Goal: Information Seeking & Learning: Learn about a topic

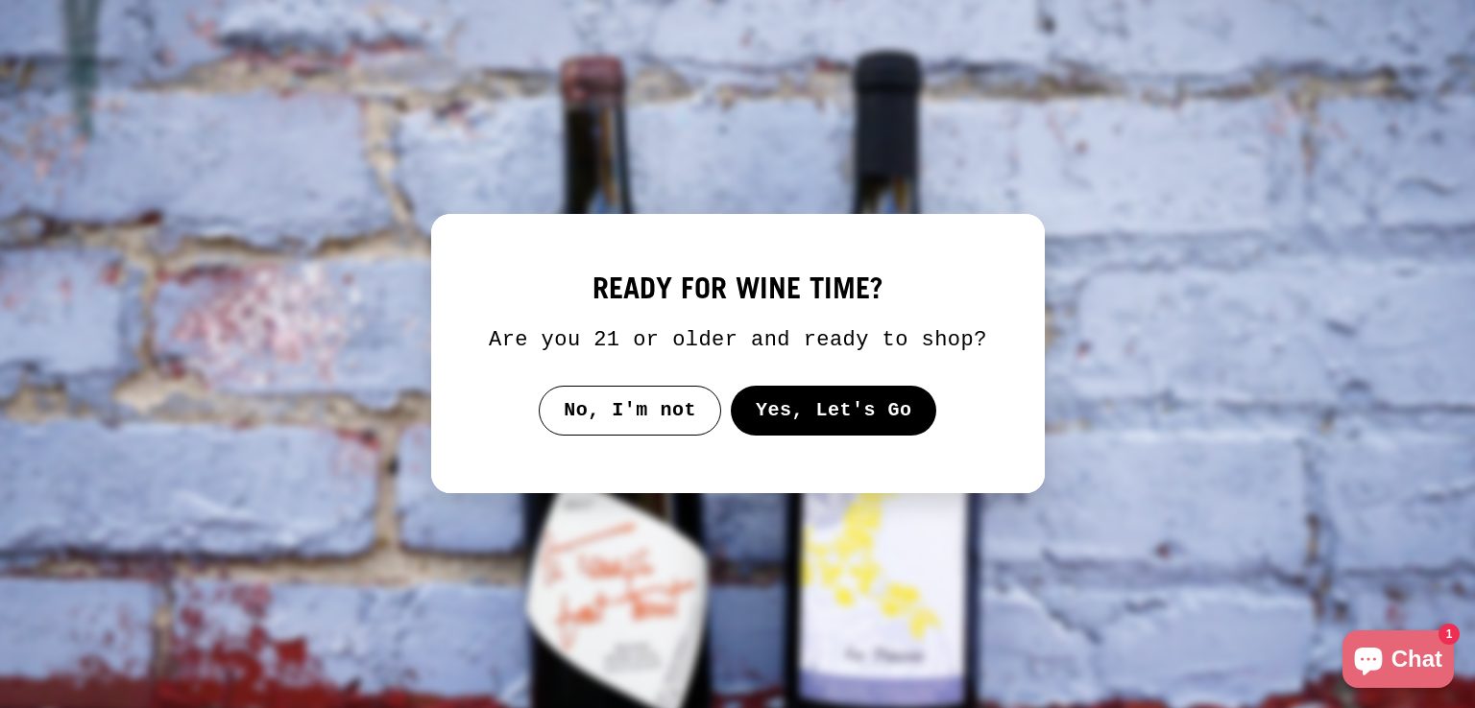
click at [822, 402] on button "Yes, Let's Go" at bounding box center [833, 411] width 206 height 50
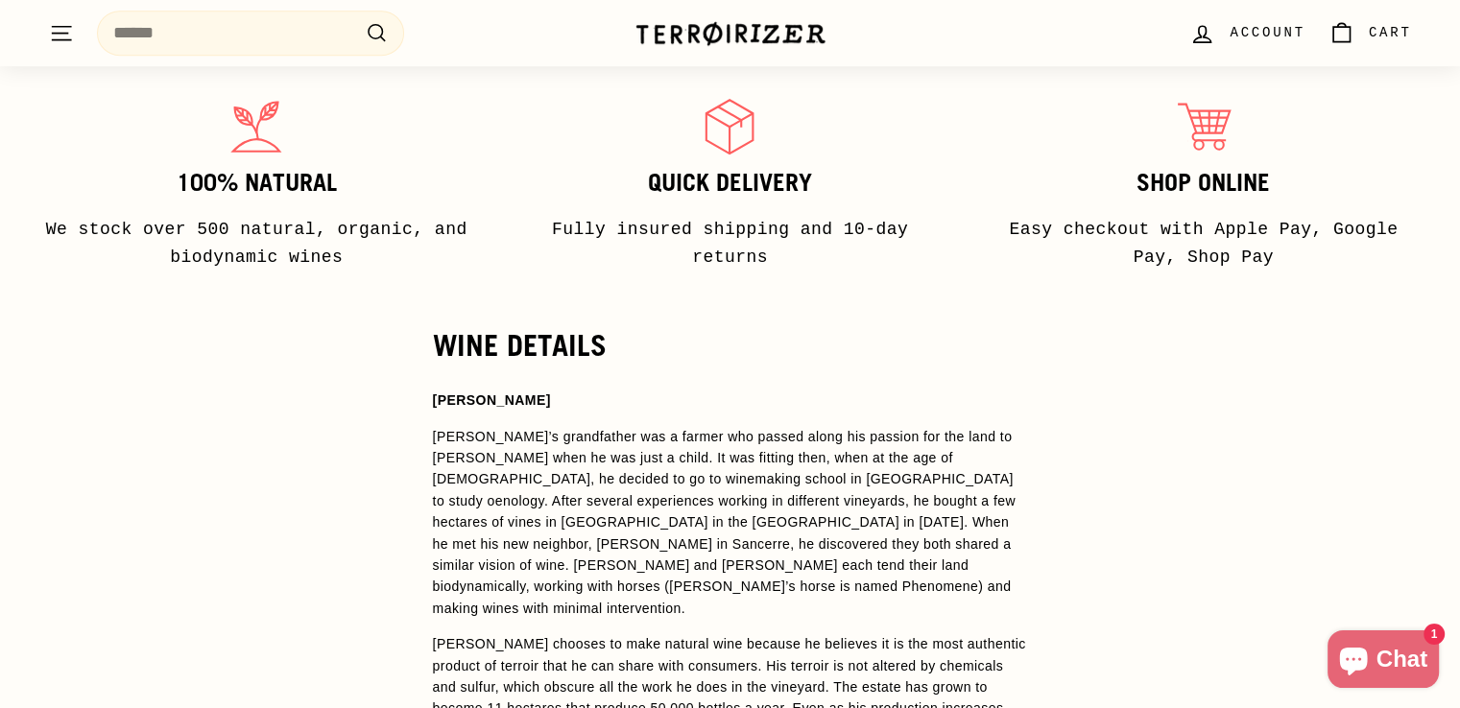
scroll to position [1102, 0]
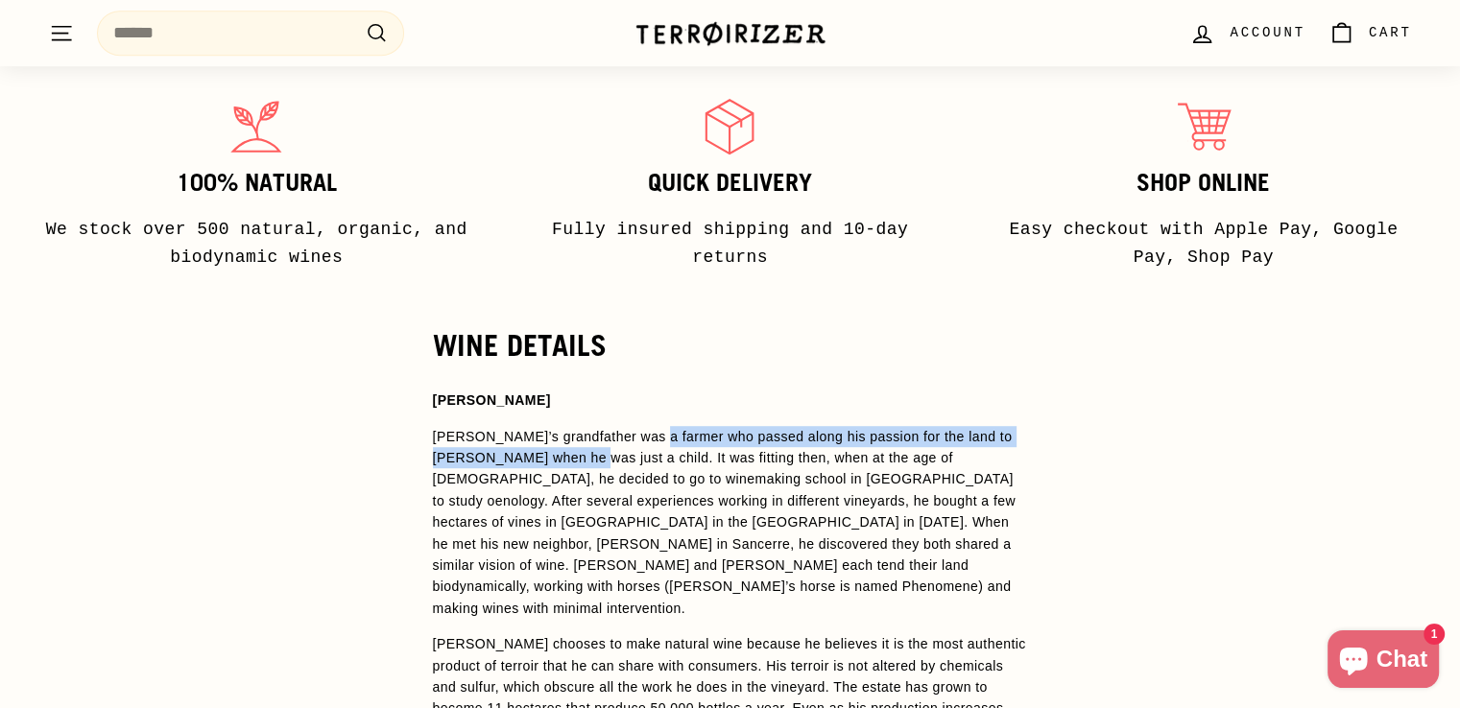
drag, startPoint x: 539, startPoint y: 446, endPoint x: 642, endPoint y: 426, distance: 104.7
click at [642, 426] on p "[PERSON_NAME]’s grandfather was a farmer who passed along his passion for the l…" at bounding box center [730, 523] width 595 height 194
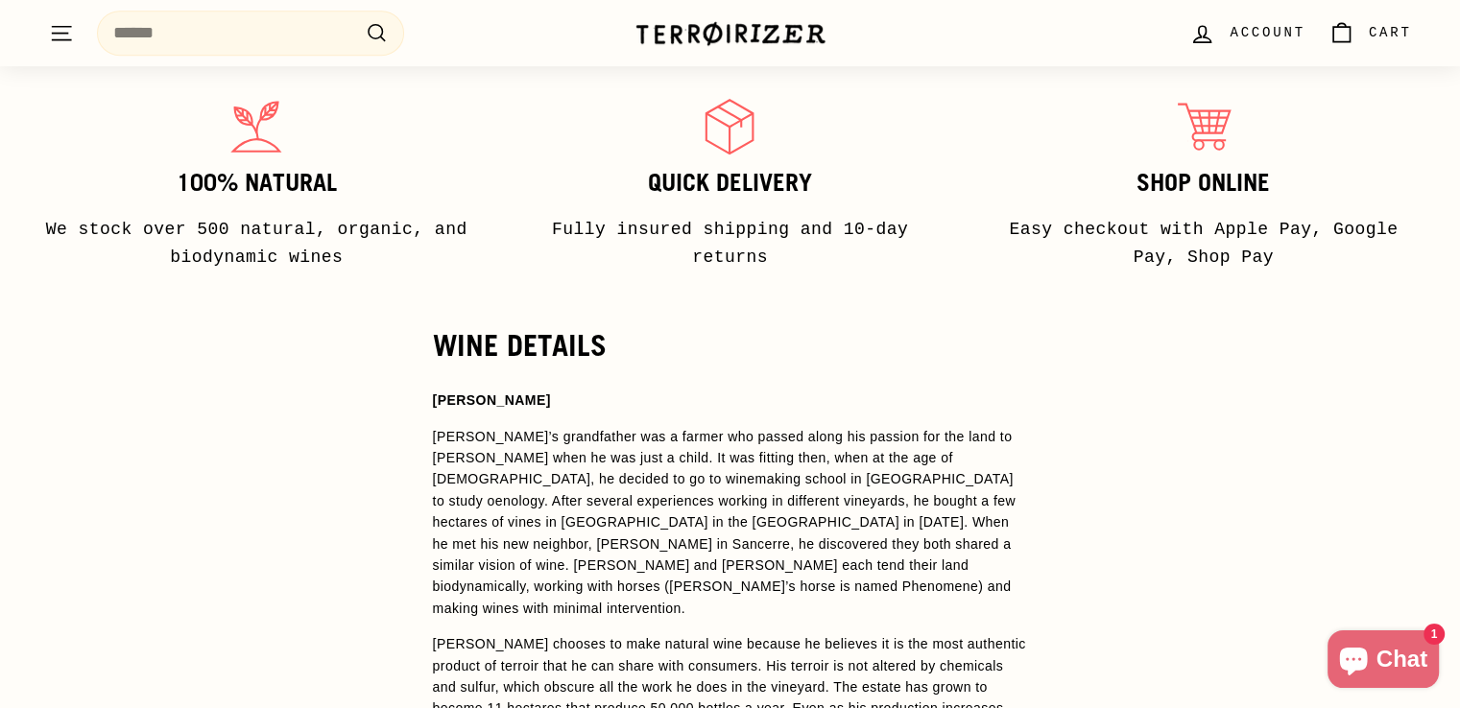
scroll to position [1617, 0]
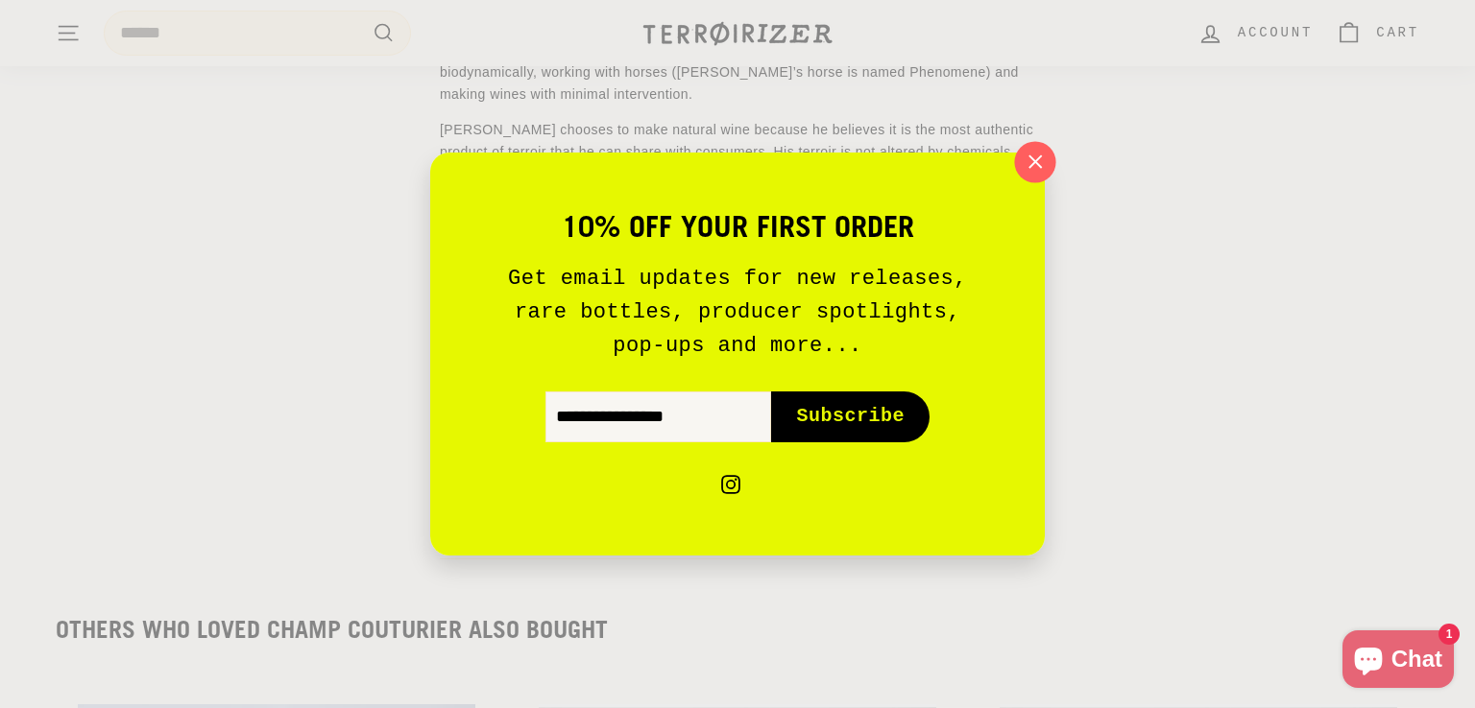
click at [1038, 165] on icon "button" at bounding box center [1035, 162] width 12 height 12
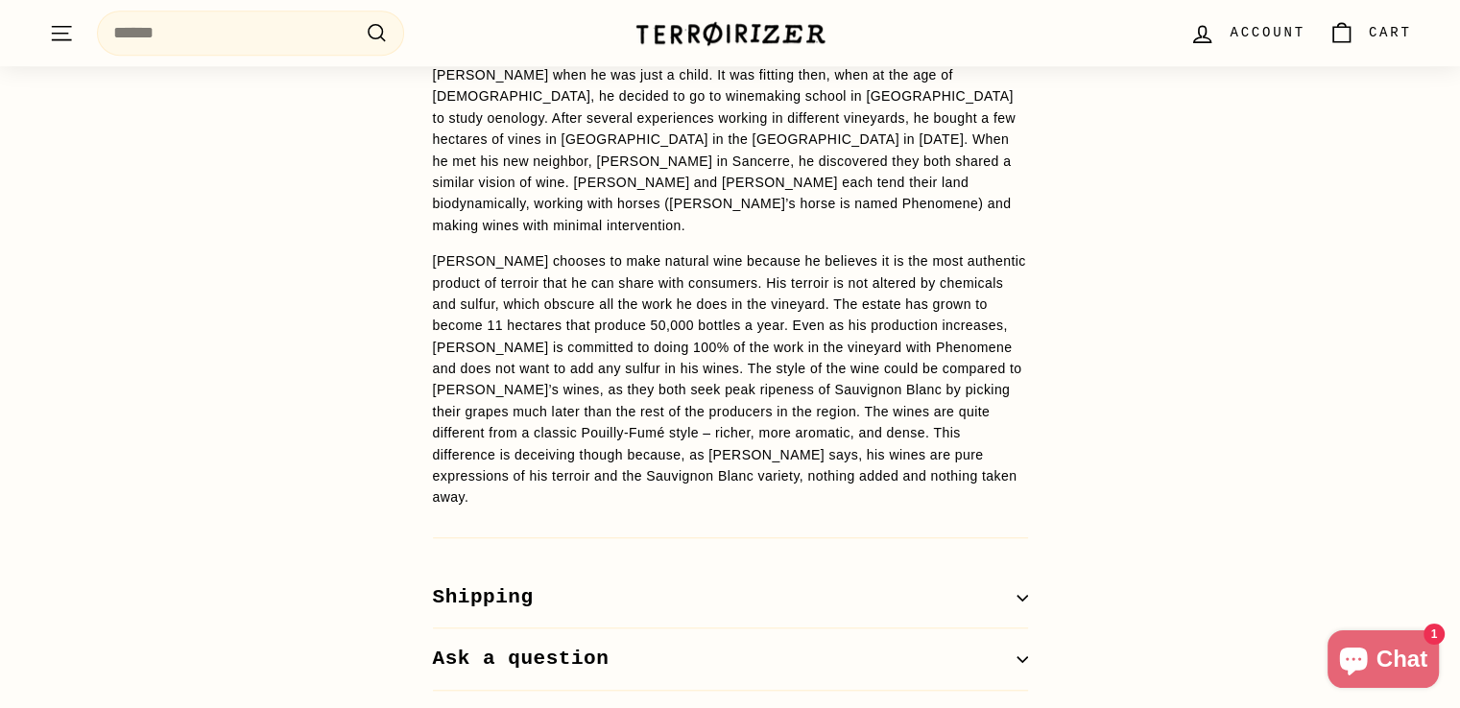
scroll to position [1475, 0]
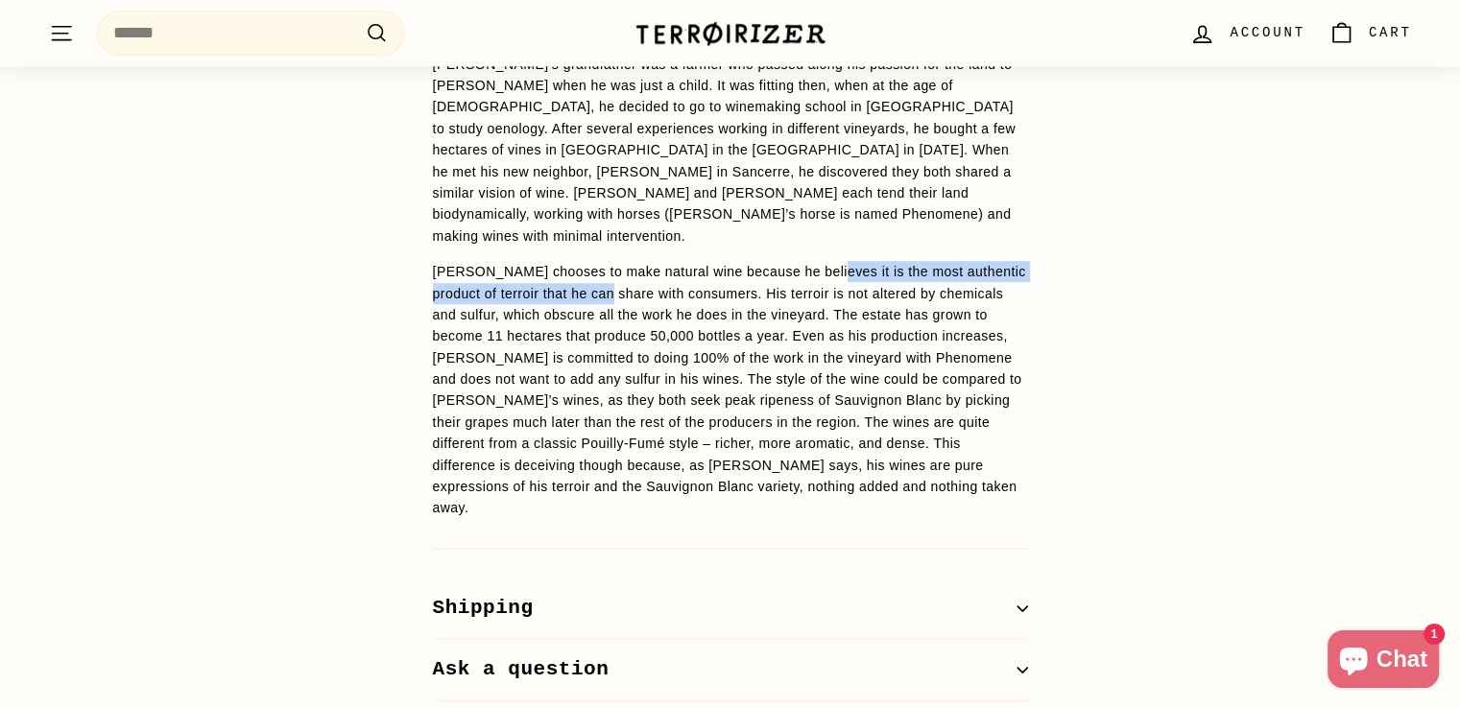
drag, startPoint x: 590, startPoint y: 267, endPoint x: 818, endPoint y: 247, distance: 228.4
click at [818, 261] on p "[PERSON_NAME] chooses to make natural wine because he believes it is the most a…" at bounding box center [730, 390] width 595 height 258
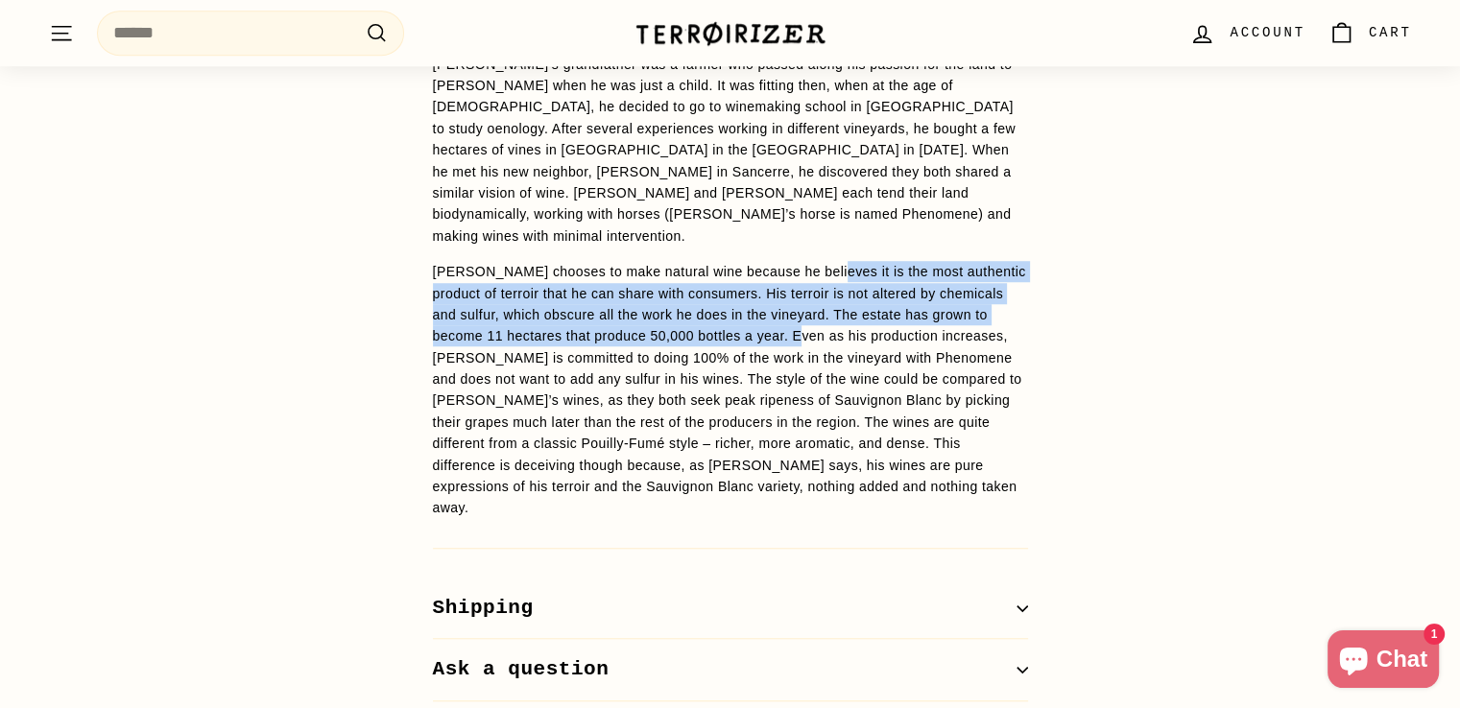
drag, startPoint x: 818, startPoint y: 247, endPoint x: 740, endPoint y: 317, distance: 104.7
click at [740, 317] on p "[PERSON_NAME] chooses to make natural wine because he believes it is the most a…" at bounding box center [730, 390] width 595 height 258
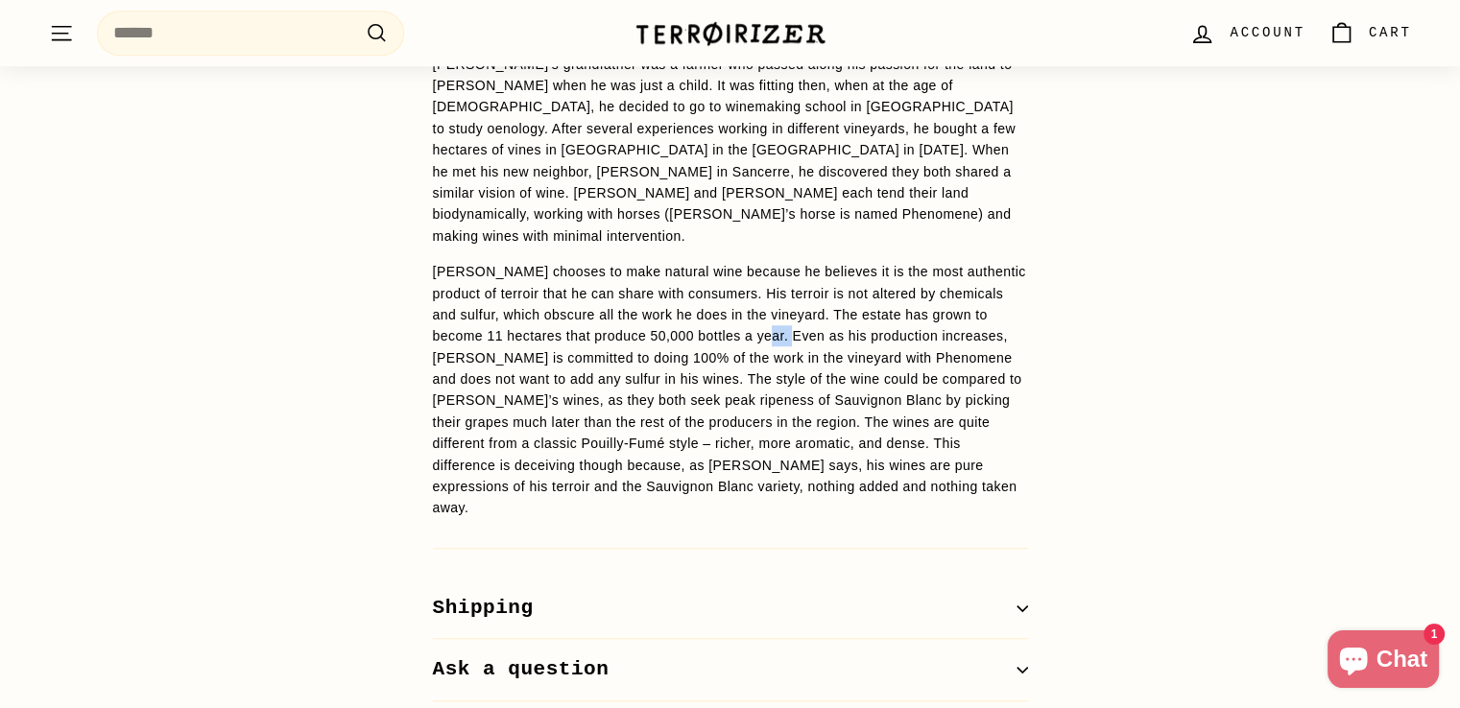
drag, startPoint x: 740, startPoint y: 317, endPoint x: 731, endPoint y: 312, distance: 10.7
click at [731, 312] on p "[PERSON_NAME] chooses to make natural wine because he believes it is the most a…" at bounding box center [730, 390] width 595 height 258
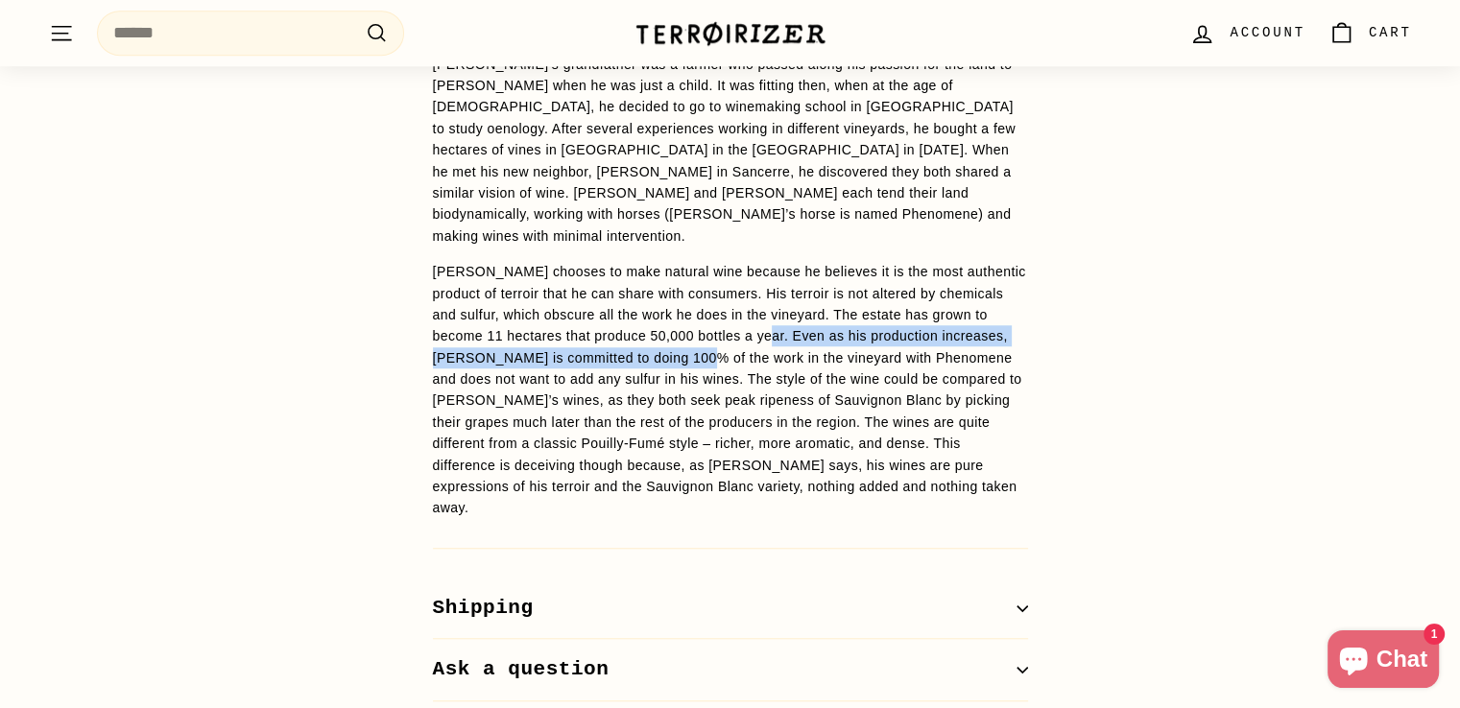
drag, startPoint x: 731, startPoint y: 312, endPoint x: 607, endPoint y: 342, distance: 127.4
click at [607, 342] on p "[PERSON_NAME] chooses to make natural wine because he believes it is the most a…" at bounding box center [730, 390] width 595 height 258
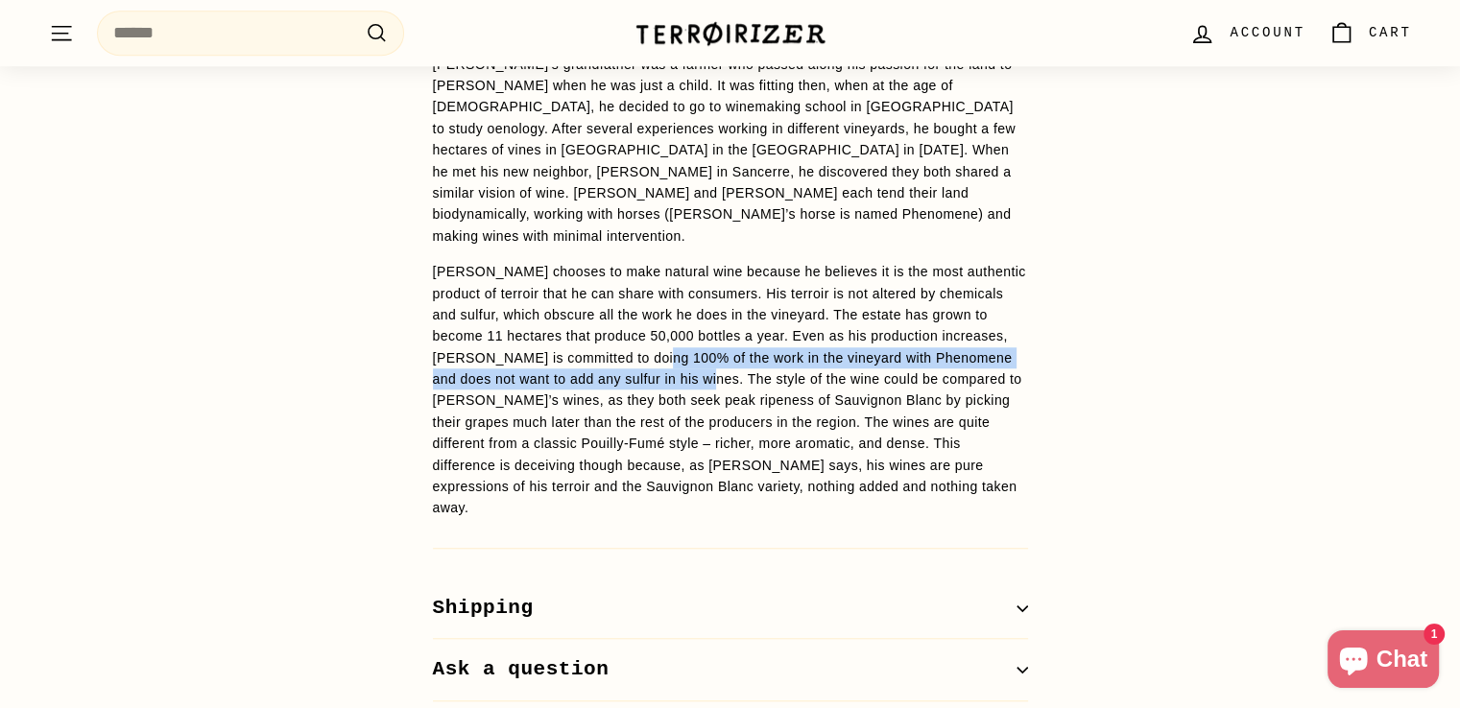
click at [608, 349] on p "[PERSON_NAME] chooses to make natural wine because he believes it is the most a…" at bounding box center [730, 390] width 595 height 258
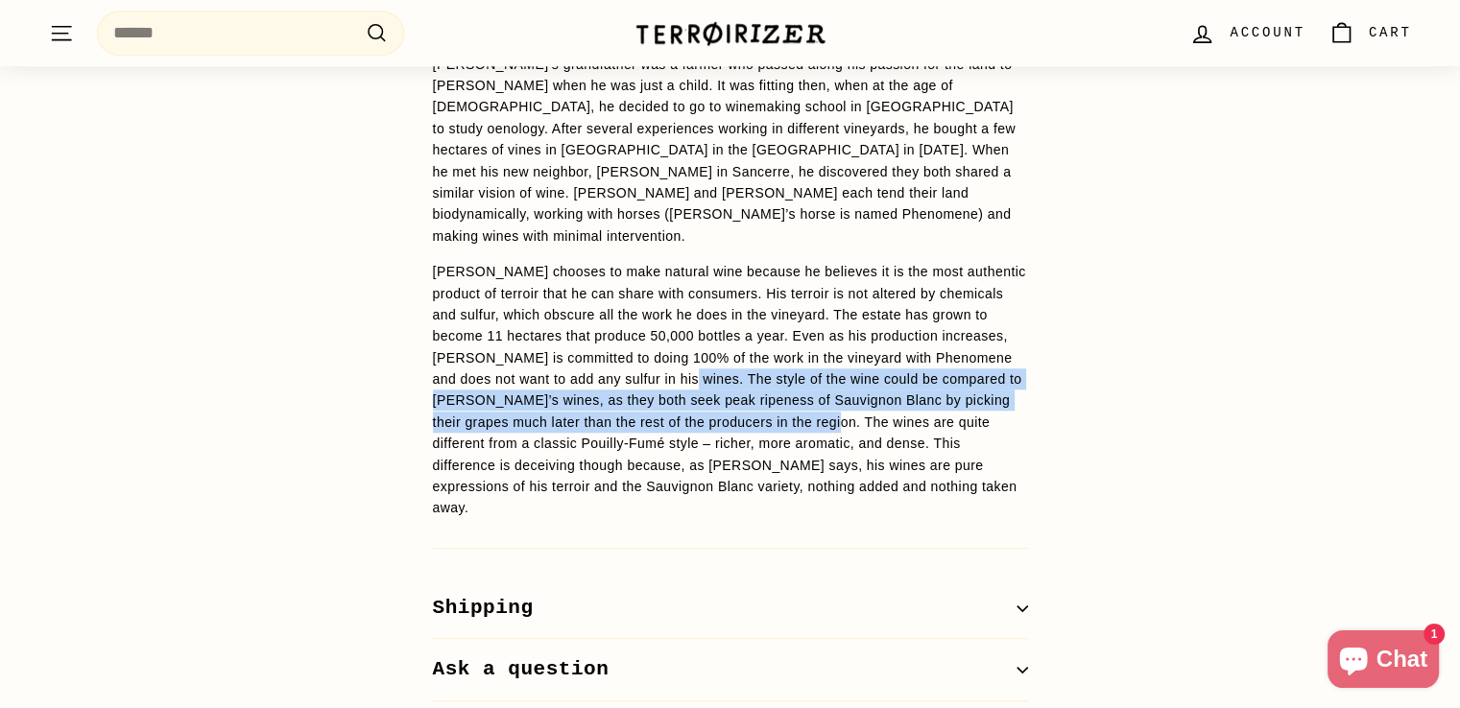
drag, startPoint x: 608, startPoint y: 349, endPoint x: 676, endPoint y: 390, distance: 79.2
click at [676, 390] on p "[PERSON_NAME] chooses to make natural wine because he believes it is the most a…" at bounding box center [730, 390] width 595 height 258
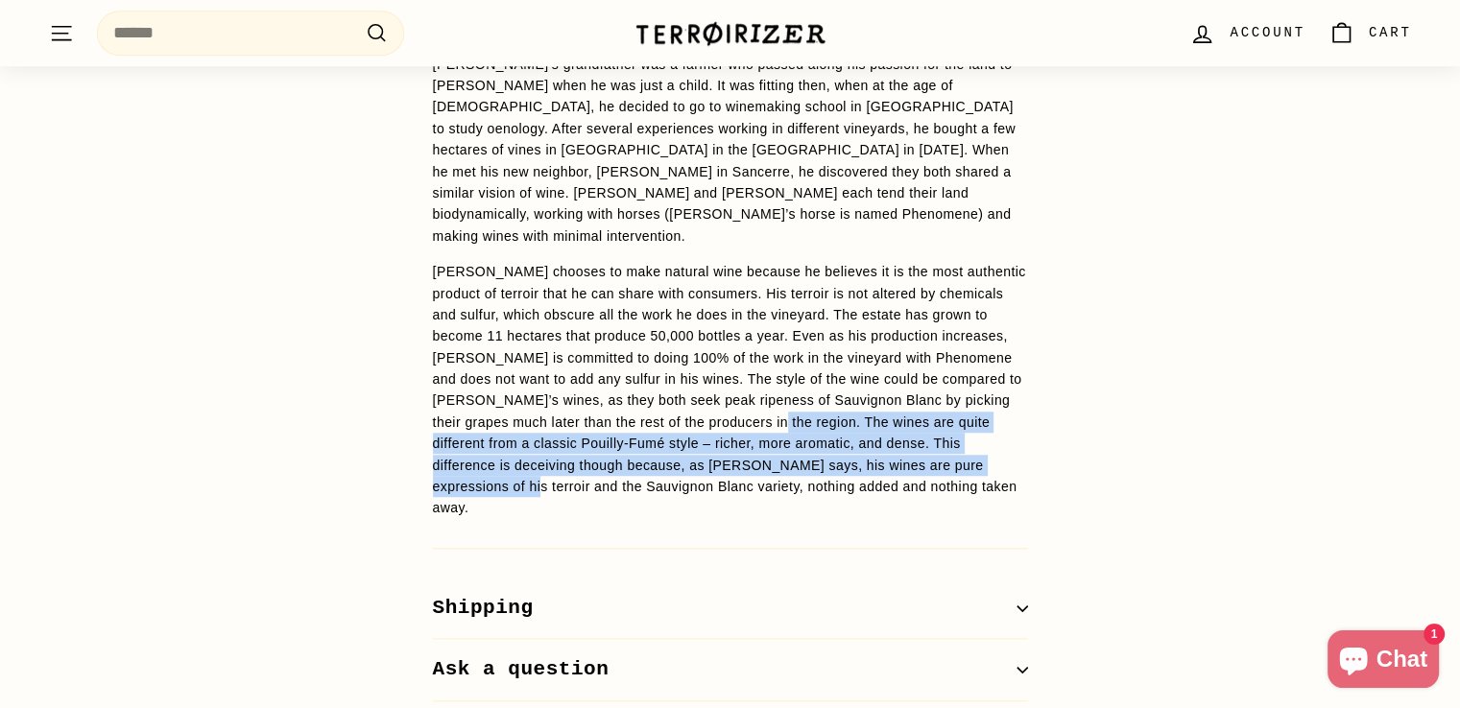
drag, startPoint x: 676, startPoint y: 390, endPoint x: 867, endPoint y: 474, distance: 208.9
click at [867, 474] on p "[PERSON_NAME] chooses to make natural wine because he believes it is the most a…" at bounding box center [730, 390] width 595 height 258
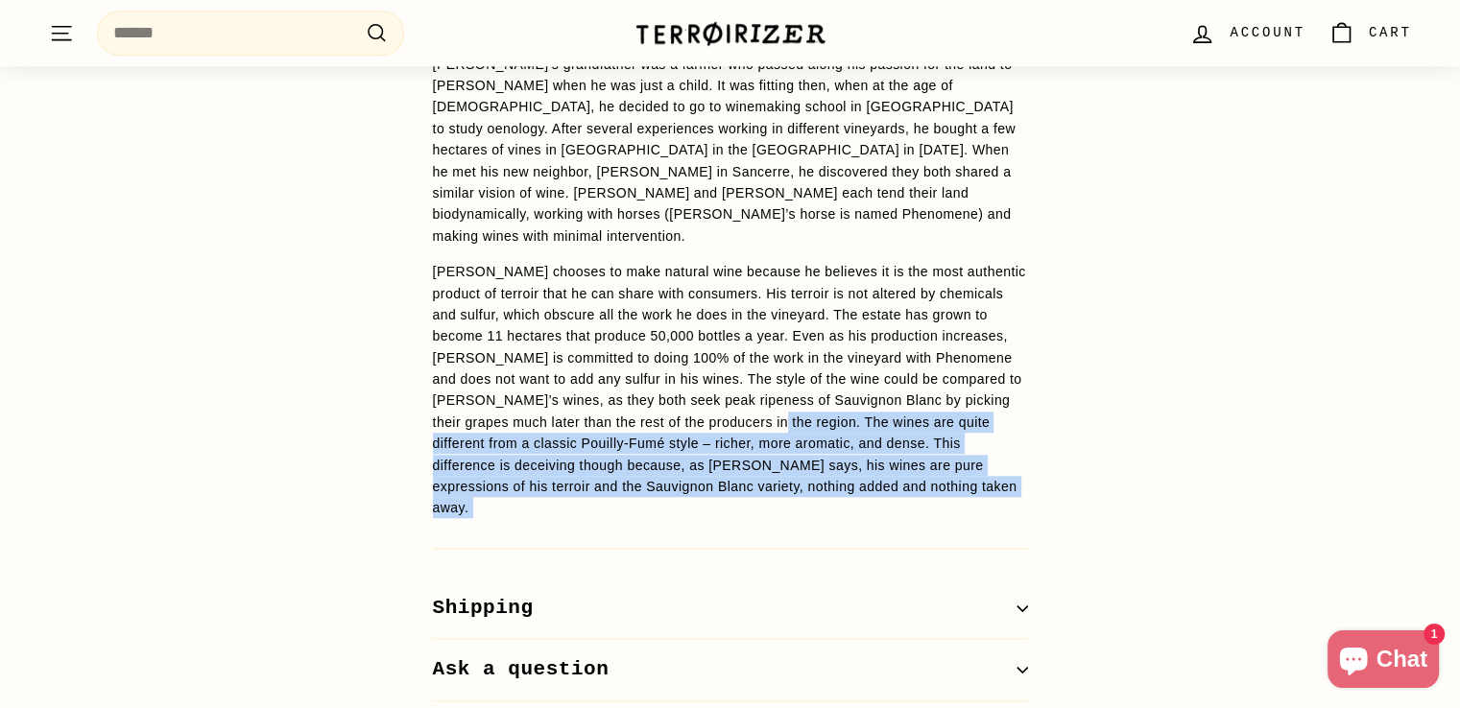
click at [867, 474] on p "[PERSON_NAME] chooses to make natural wine because he believes it is the most a…" at bounding box center [730, 390] width 595 height 258
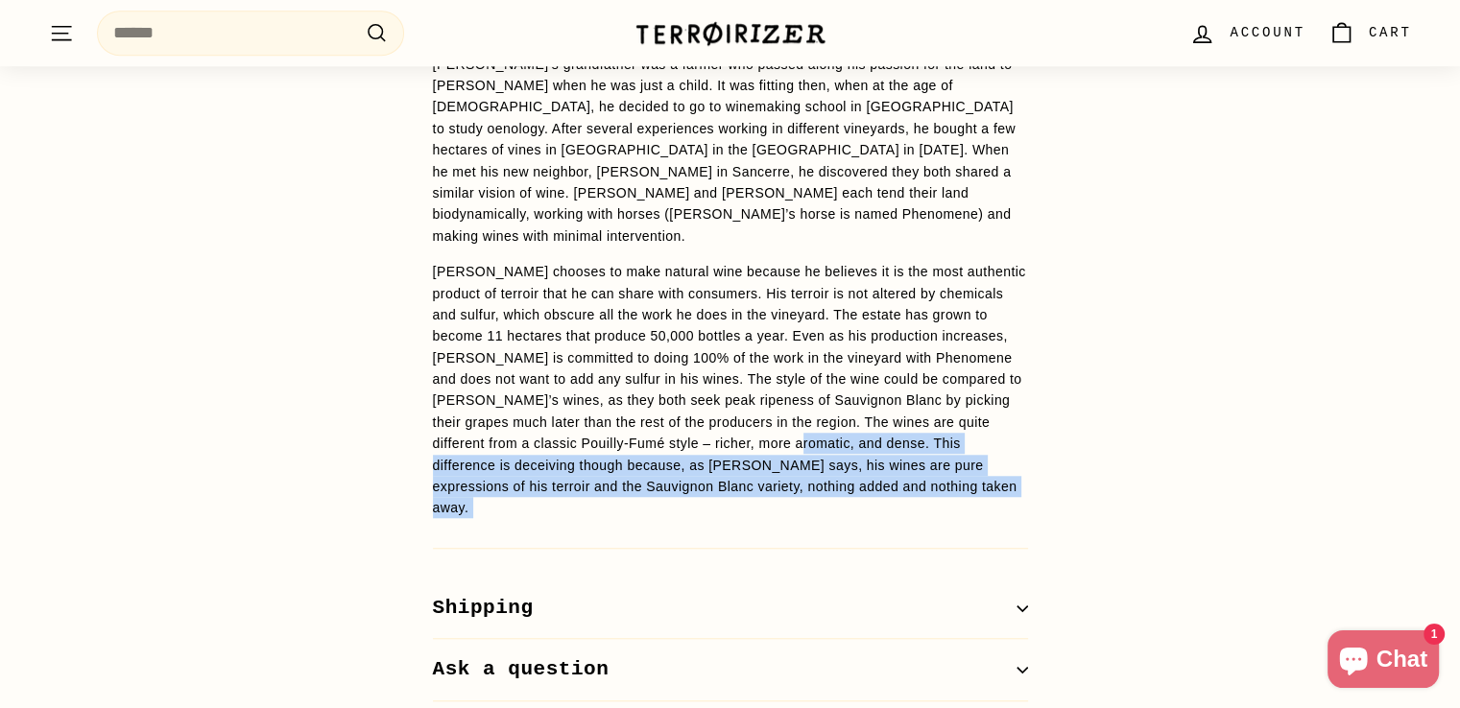
drag, startPoint x: 867, startPoint y: 474, endPoint x: 649, endPoint y: 421, distance: 224.2
click at [649, 421] on p "[PERSON_NAME] chooses to make natural wine because he believes it is the most a…" at bounding box center [730, 390] width 595 height 258
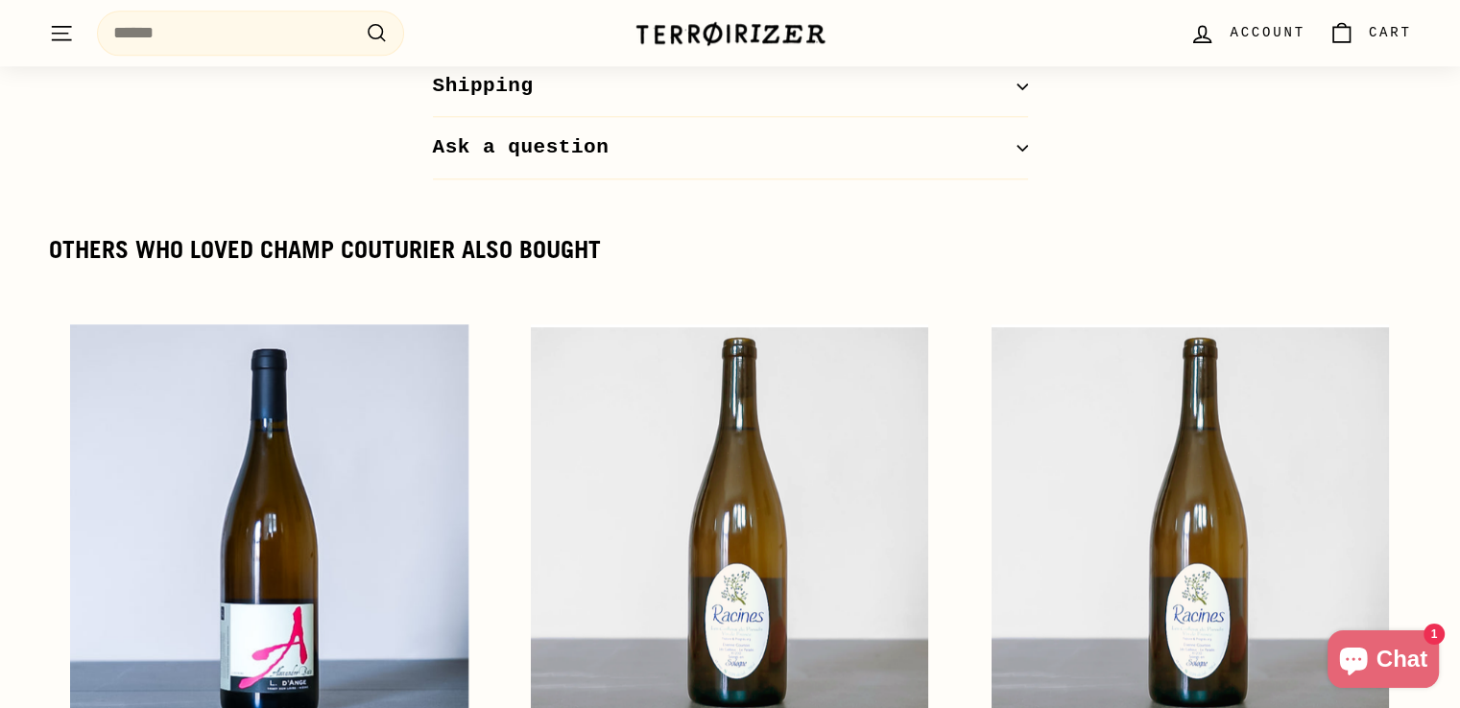
scroll to position [2126, 0]
